Goal: Check status: Check status

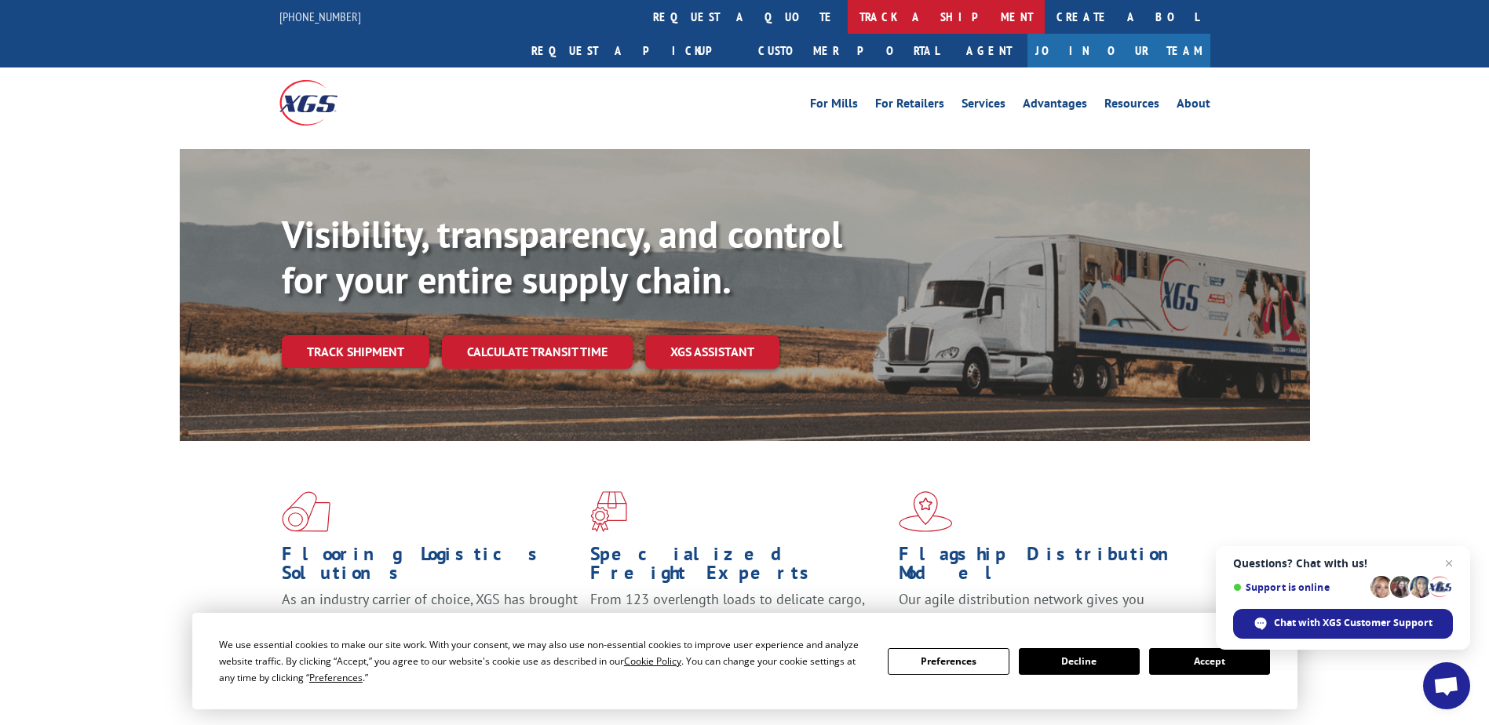
click at [848, 13] on link "track a shipment" at bounding box center [946, 17] width 197 height 34
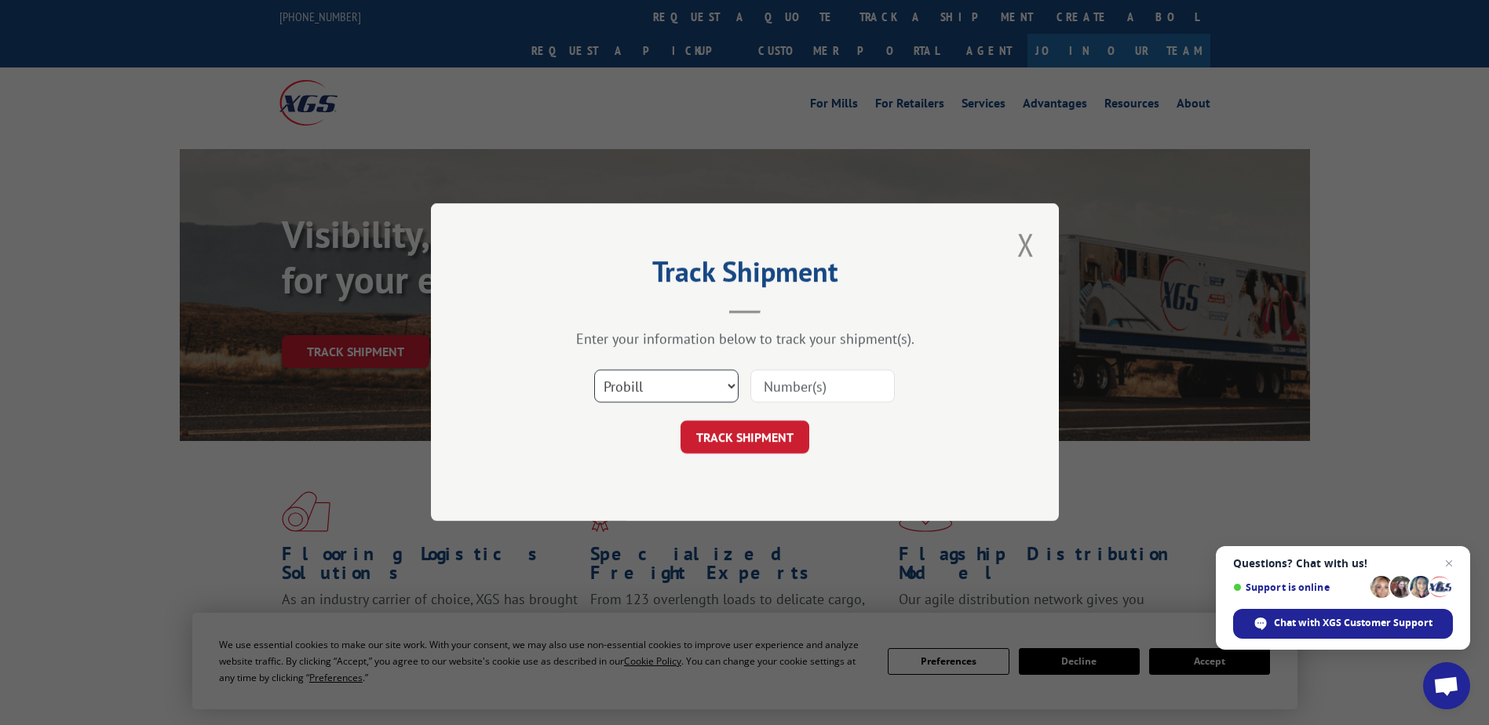
click at [725, 387] on select "Select category... Probill BOL PO" at bounding box center [666, 386] width 144 height 33
select select "bol"
click at [594, 370] on select "Select category... Probill BOL PO" at bounding box center [666, 386] width 144 height 33
drag, startPoint x: 818, startPoint y: 400, endPoint x: 836, endPoint y: 400, distance: 18.0
click at [822, 402] on input at bounding box center [822, 386] width 144 height 33
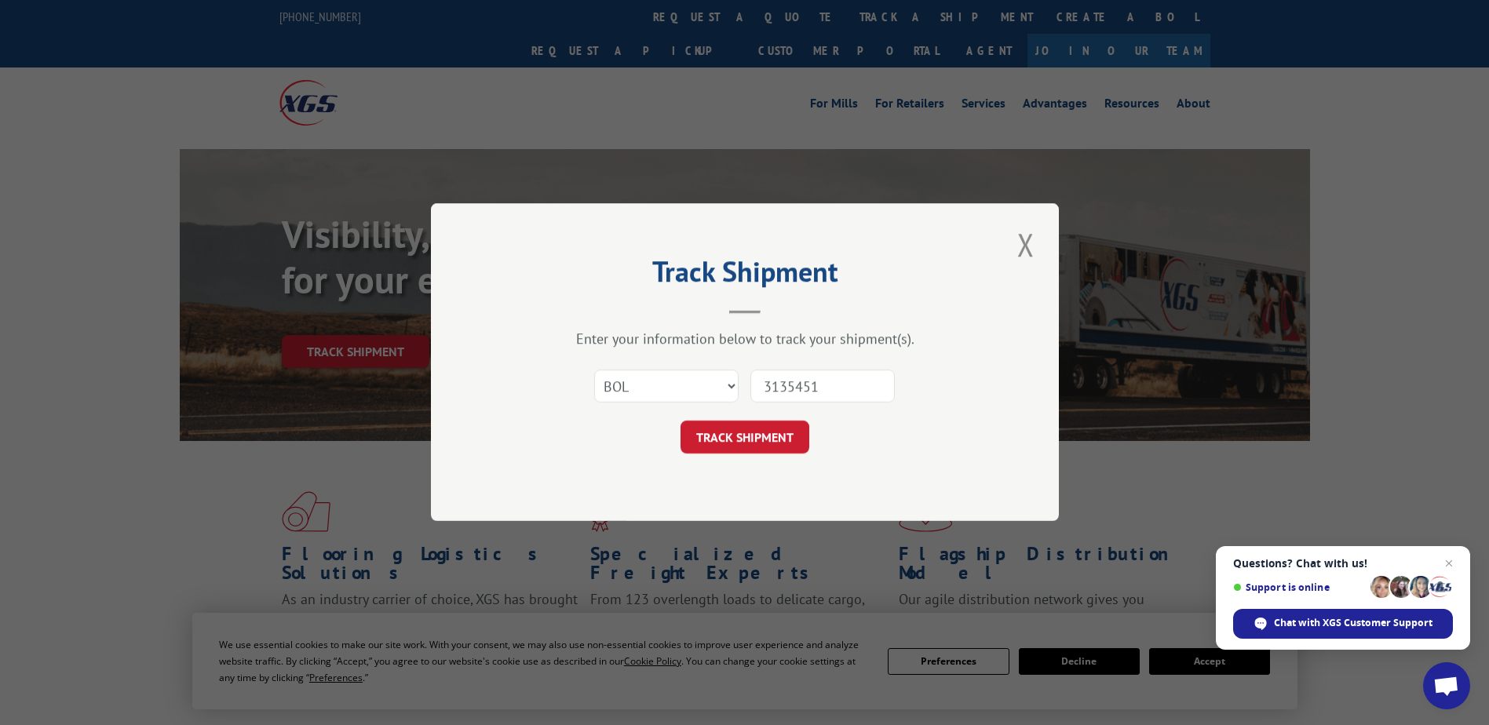
type input "31354517"
click button "TRACK SHIPMENT" at bounding box center [744, 437] width 129 height 33
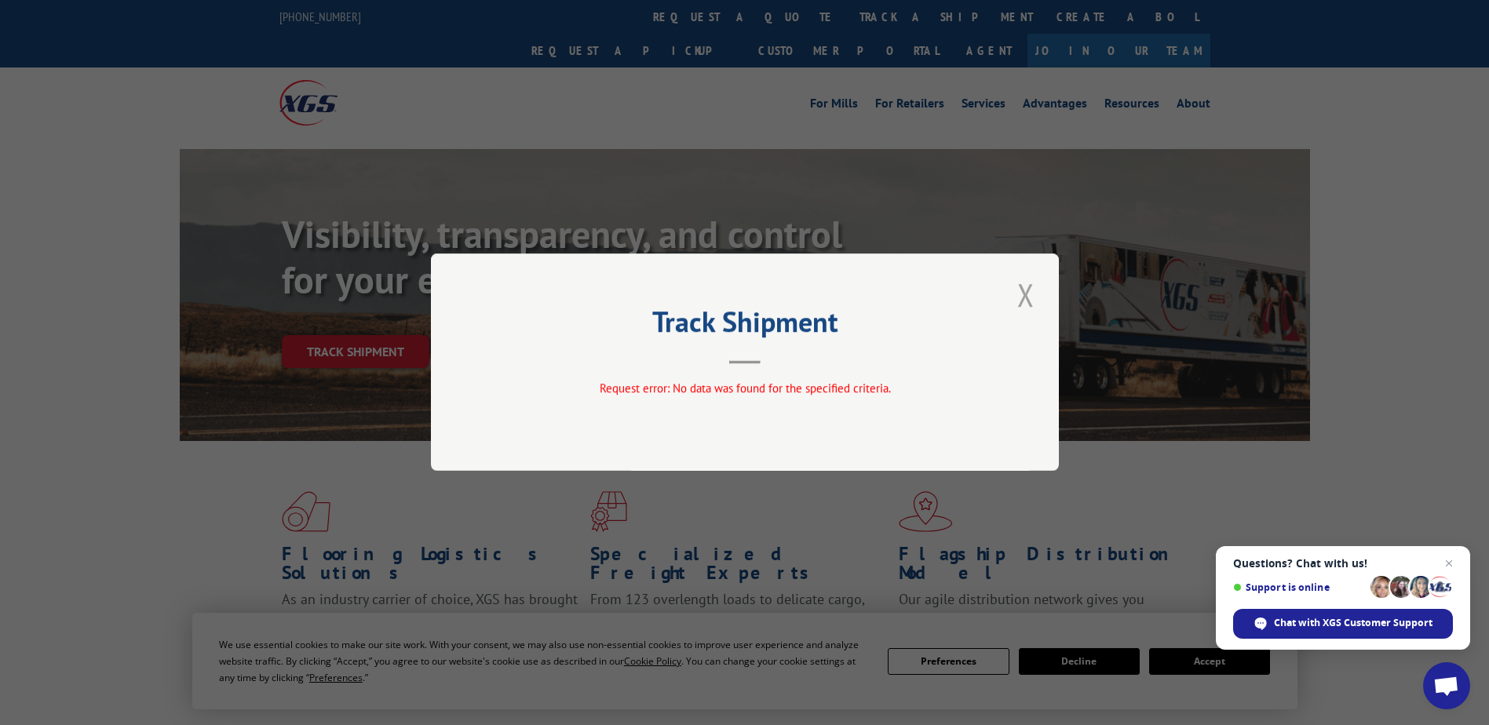
click at [1023, 301] on button "Close modal" at bounding box center [1025, 294] width 27 height 43
